Goal: Task Accomplishment & Management: Manage account settings

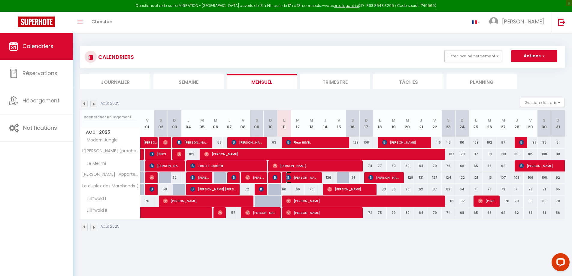
click at [310, 178] on span "[PERSON_NAME]" at bounding box center [302, 177] width 32 height 11
select select "OK"
select select "KO"
select select "0"
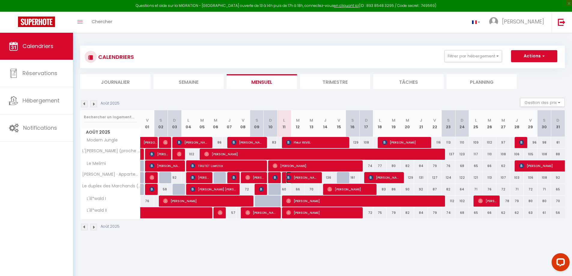
select select "1"
select select
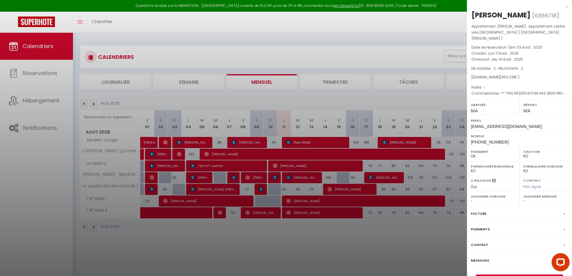
click at [303, 227] on div at bounding box center [286, 138] width 572 height 276
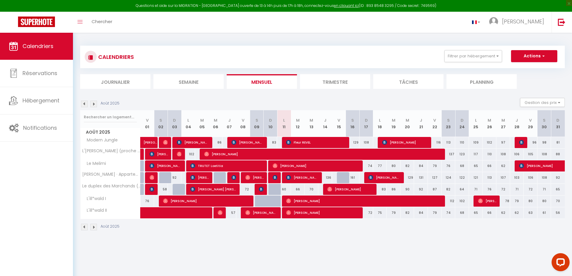
click at [95, 102] on img at bounding box center [93, 104] width 7 height 7
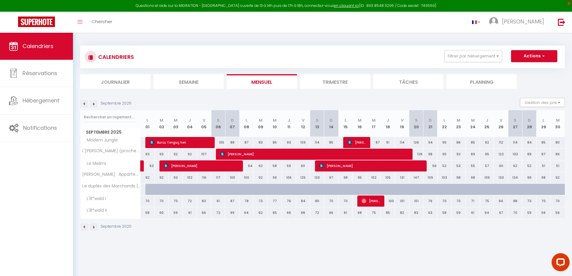
click at [81, 104] on img at bounding box center [84, 104] width 7 height 7
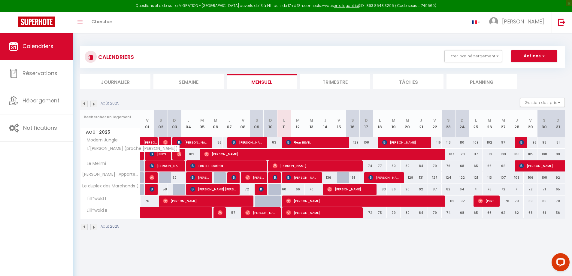
click at [104, 148] on span "L'[PERSON_NAME] (proche [PERSON_NAME])" at bounding box center [132, 148] width 95 height 7
click at [95, 103] on img at bounding box center [93, 104] width 7 height 7
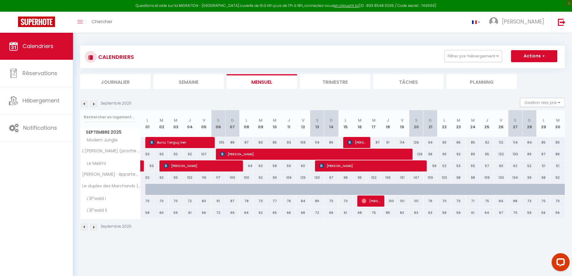
click at [95, 103] on img at bounding box center [93, 104] width 7 height 7
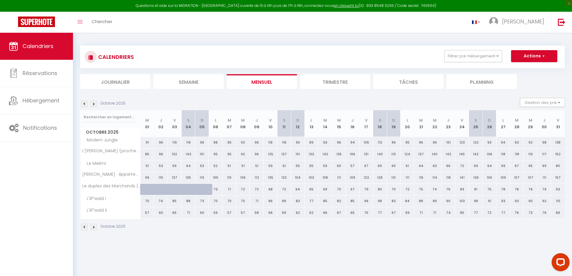
click at [95, 103] on img at bounding box center [93, 104] width 7 height 7
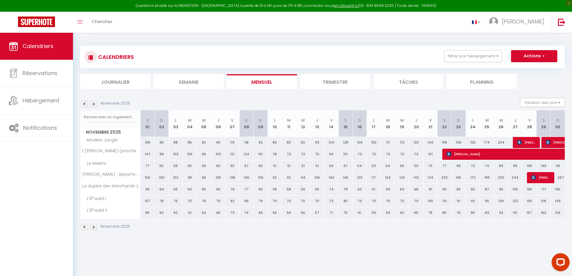
click at [95, 103] on img at bounding box center [93, 104] width 7 height 7
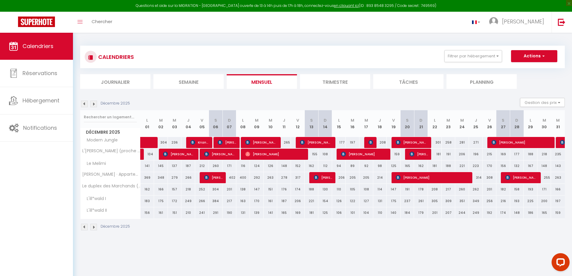
click at [87, 105] on img at bounding box center [84, 104] width 7 height 7
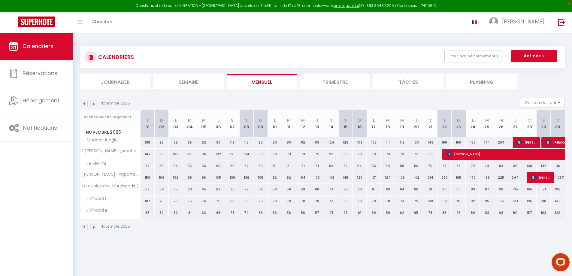
click at [87, 105] on img at bounding box center [84, 104] width 7 height 7
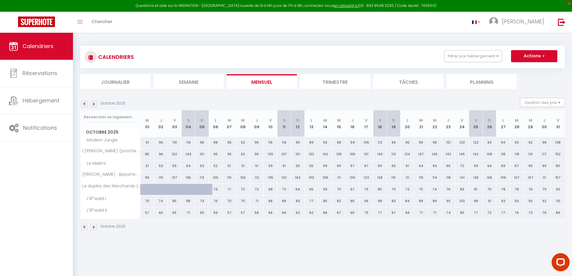
click at [87, 105] on img at bounding box center [84, 104] width 7 height 7
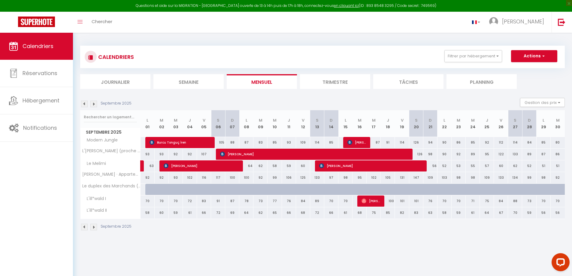
click at [87, 105] on img at bounding box center [84, 104] width 7 height 7
